Goal: Find specific page/section: Find specific page/section

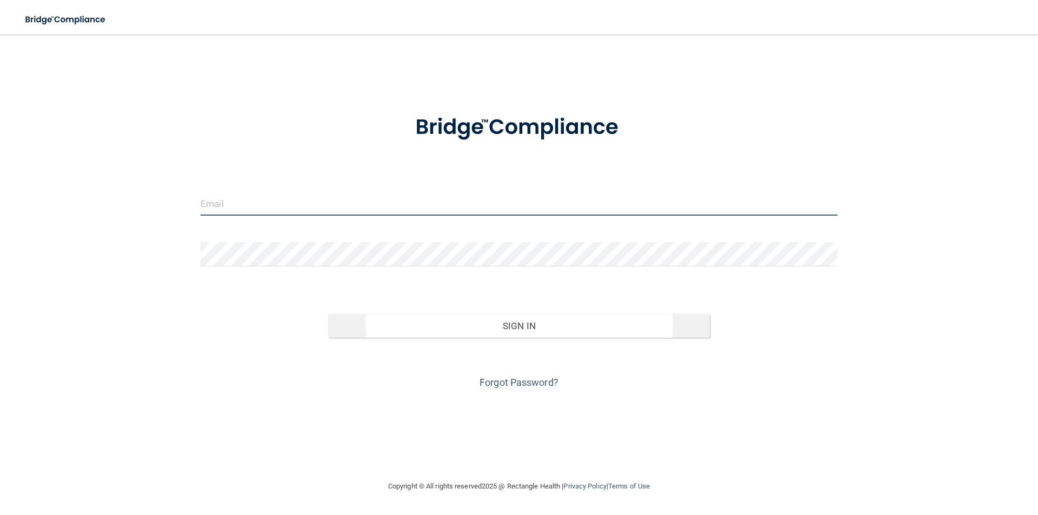
type input "[EMAIL_ADDRESS][DOMAIN_NAME]"
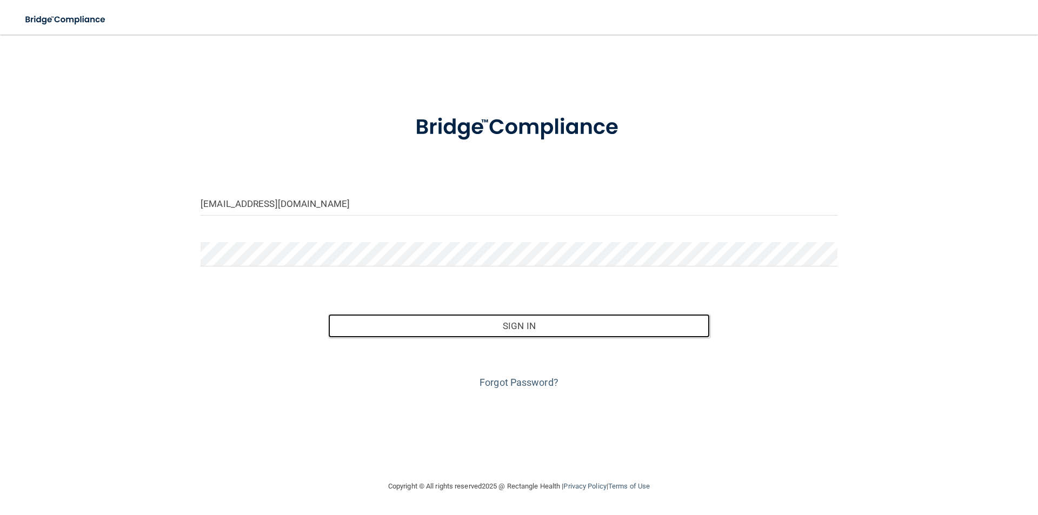
click at [538, 310] on div "Sign In" at bounding box center [518, 314] width 653 height 45
click at [515, 323] on button "Sign In" at bounding box center [519, 326] width 382 height 24
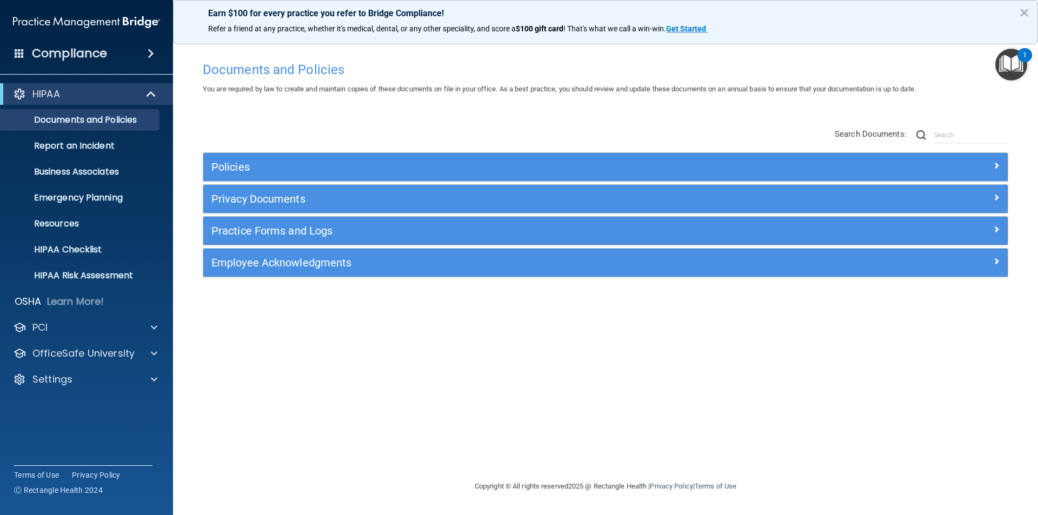
click at [148, 52] on span at bounding box center [151, 53] width 6 height 13
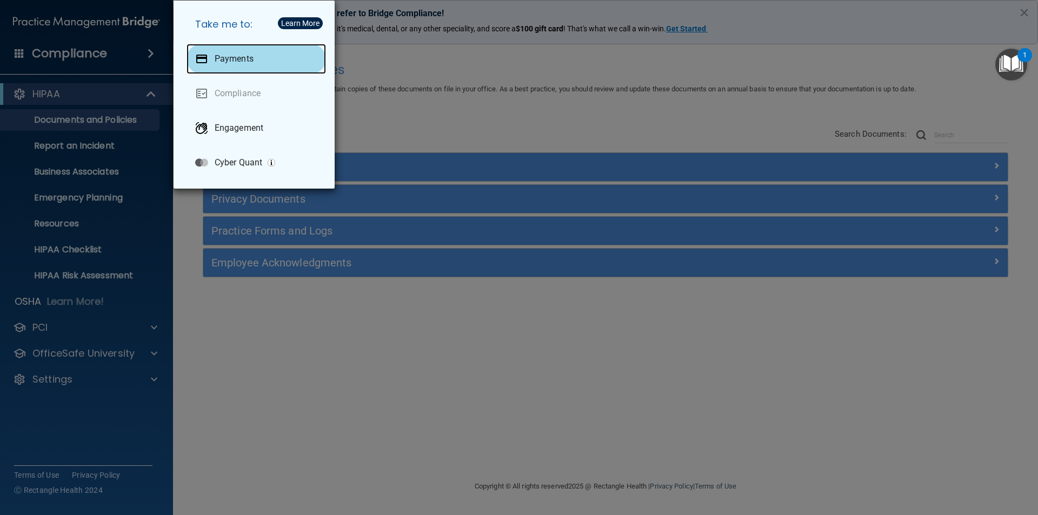
click at [250, 61] on p "Payments" at bounding box center [234, 59] width 39 height 11
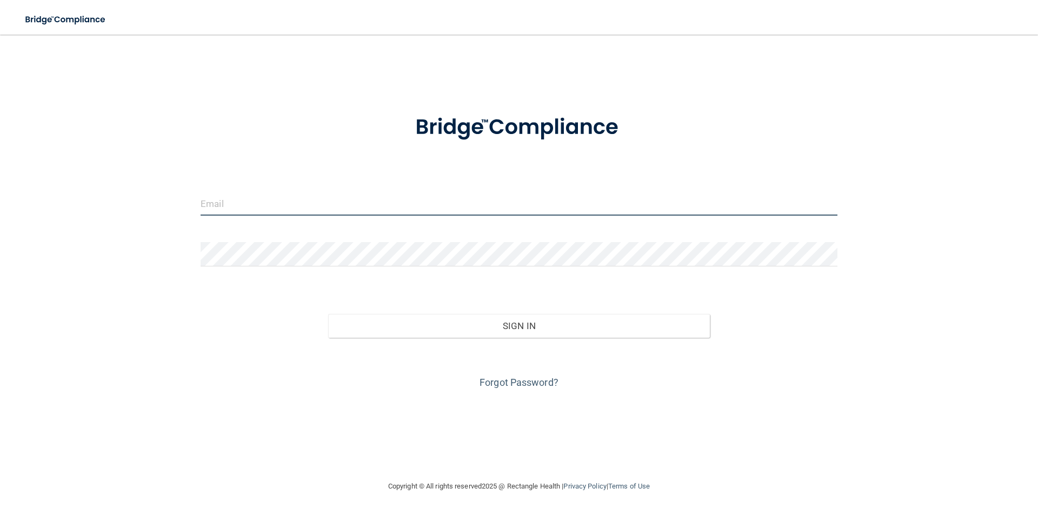
type input "[EMAIL_ADDRESS][DOMAIN_NAME]"
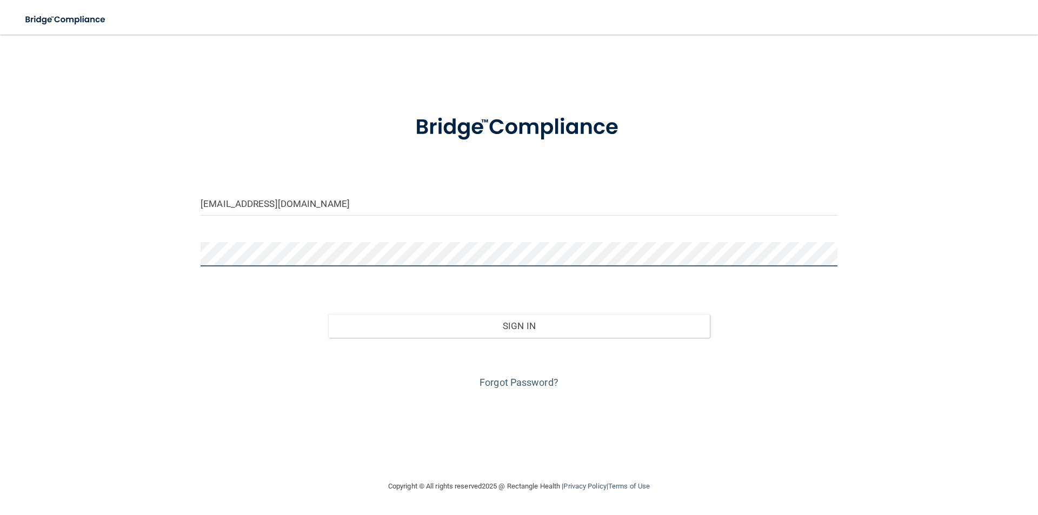
click at [124, 286] on div "[EMAIL_ADDRESS][DOMAIN_NAME] Invalid email/password. You don't have permission …" at bounding box center [519, 257] width 995 height 424
drag, startPoint x: 205, startPoint y: 241, endPoint x: 165, endPoint y: 405, distance: 169.1
click at [165, 405] on div "[EMAIL_ADDRESS][DOMAIN_NAME] Invalid email/password. You don't have permission …" at bounding box center [519, 257] width 995 height 424
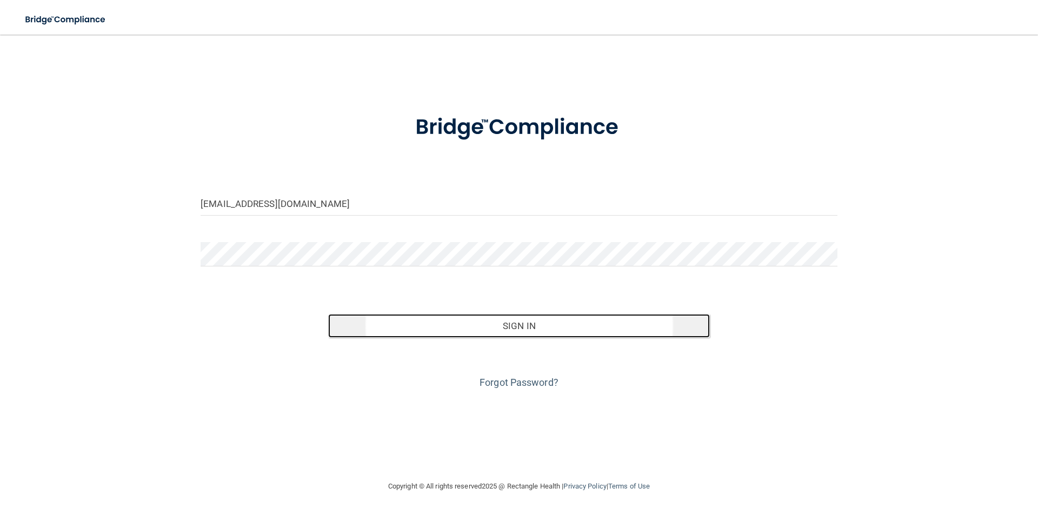
click at [534, 324] on button "Sign In" at bounding box center [519, 326] width 382 height 24
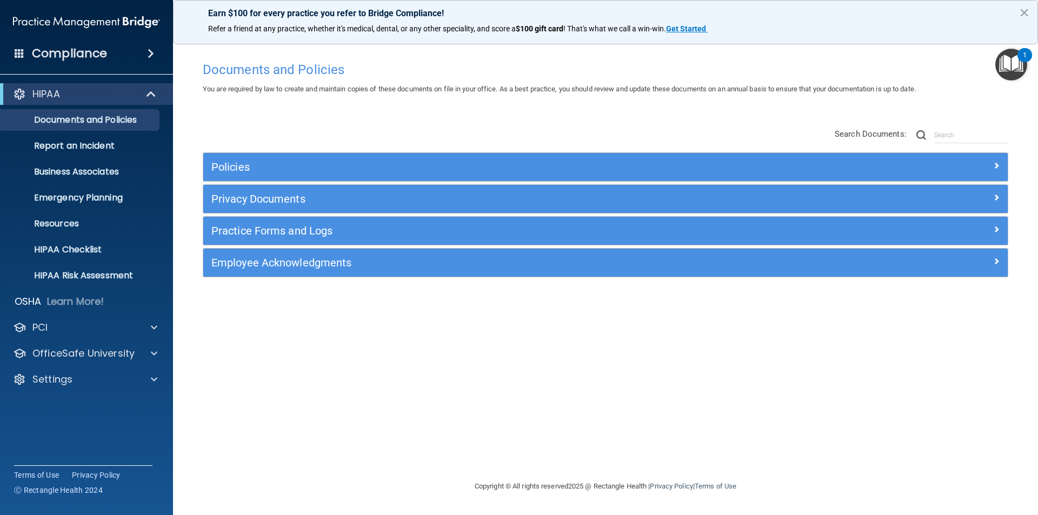
click at [123, 50] on div "Compliance" at bounding box center [86, 54] width 173 height 24
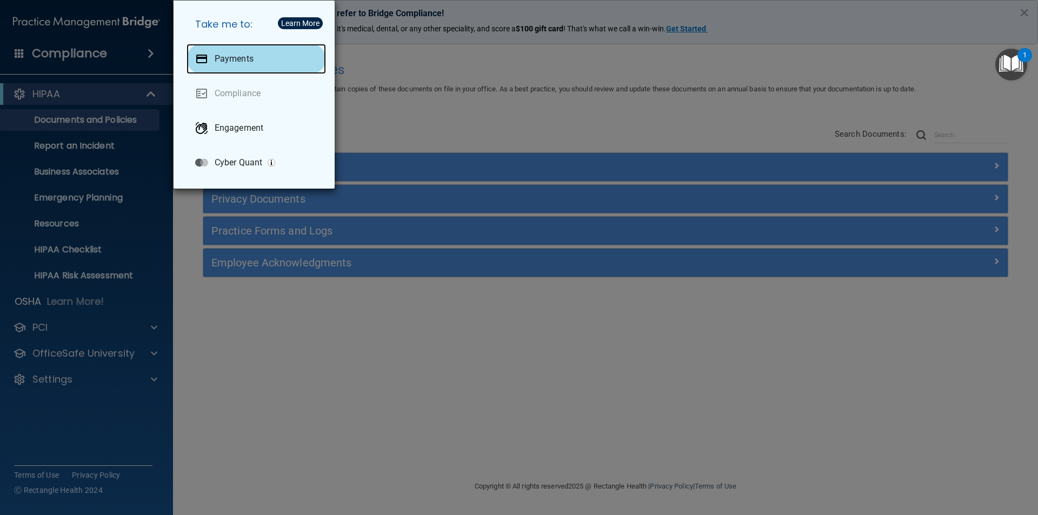
click at [239, 56] on p "Payments" at bounding box center [234, 59] width 39 height 11
click at [802, 318] on div "Take me to: Payments Compliance Engagement Cyber Quant" at bounding box center [519, 257] width 1038 height 515
